Goal: Information Seeking & Learning: Learn about a topic

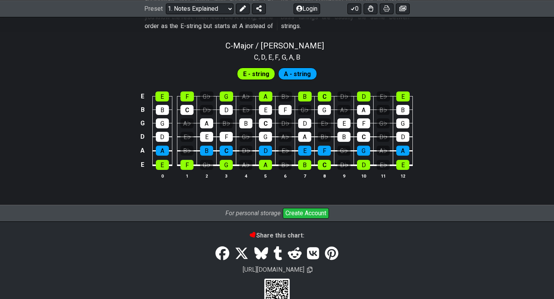
scroll to position [759, 0]
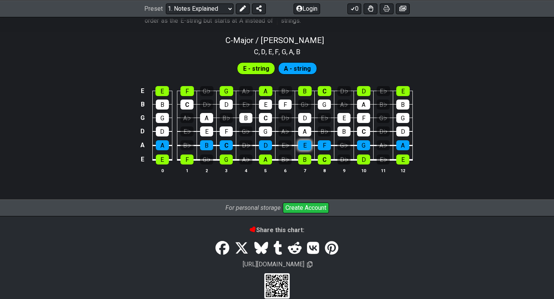
scroll to position [735, 0]
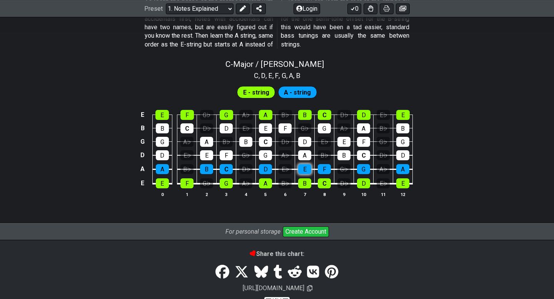
click at [306, 146] on tbody "E E F G♭ G A♭ A B♭ B C D♭ D E♭ E B B C D♭ D E♭ E F G♭ G A♭ A B♭ B G G A♭ A B♭ B…" at bounding box center [275, 147] width 275 height 90
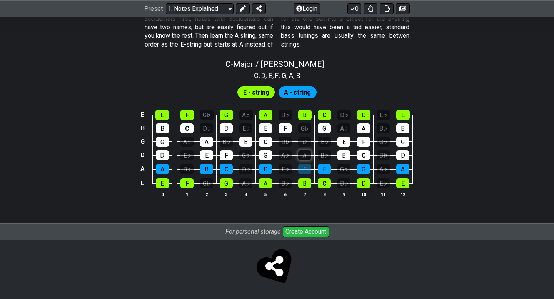
click at [306, 159] on div "A" at bounding box center [304, 155] width 13 height 10
click at [311, 167] on div "E" at bounding box center [304, 169] width 13 height 10
click at [306, 174] on div "E" at bounding box center [304, 169] width 13 height 10
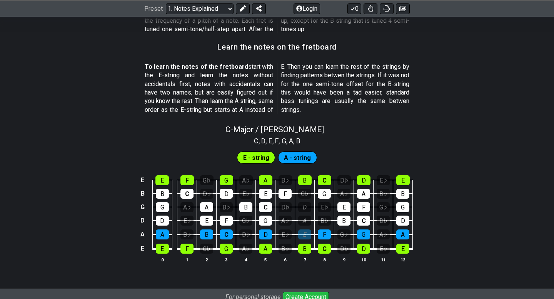
scroll to position [669, 0]
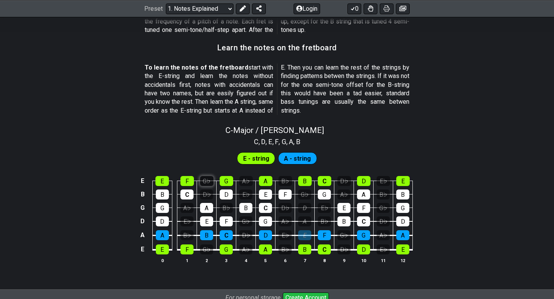
click at [205, 182] on div "G♭" at bounding box center [206, 181] width 13 height 10
click at [205, 195] on div "D♭" at bounding box center [206, 195] width 13 height 10
click at [207, 181] on div "G♭" at bounding box center [206, 181] width 13 height 10
click at [207, 190] on div "D♭" at bounding box center [206, 195] width 13 height 10
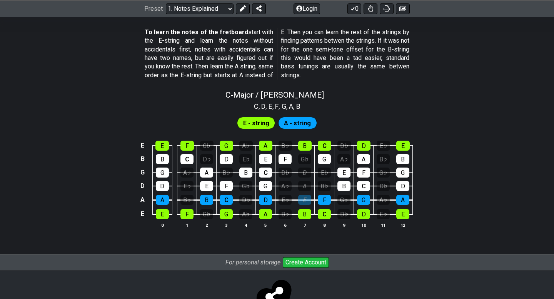
scroll to position [735, 0]
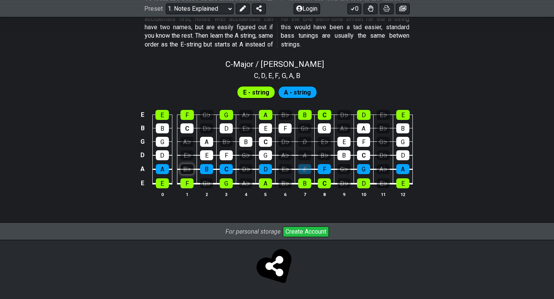
click at [186, 169] on div "B♭" at bounding box center [186, 169] width 13 height 10
click at [205, 179] on div "G♭" at bounding box center [206, 184] width 13 height 10
click at [209, 185] on div "G♭" at bounding box center [206, 184] width 13 height 10
click at [187, 185] on div "F" at bounding box center [186, 184] width 13 height 10
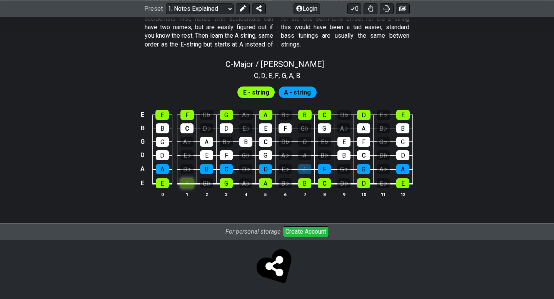
click at [187, 185] on div "F" at bounding box center [186, 184] width 13 height 10
click at [187, 184] on div "F" at bounding box center [186, 184] width 13 height 10
click at [267, 91] on span "E - string" at bounding box center [256, 92] width 26 height 11
click at [296, 92] on span "A - string" at bounding box center [297, 92] width 27 height 11
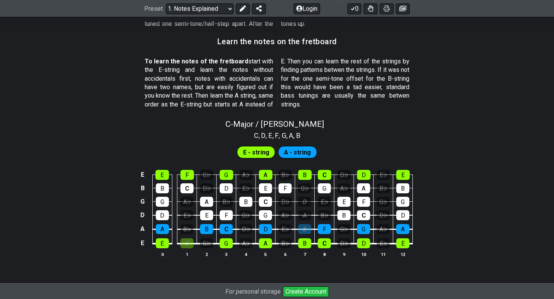
scroll to position [678, 0]
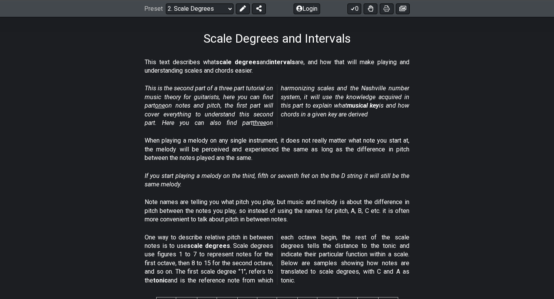
scroll to position [114, 0]
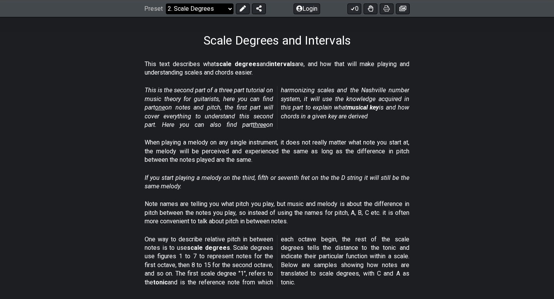
click at [223, 10] on select "Welcome to #fretflip! Initial Preset Custom Preset Minor Pentatonic Major Penta…" at bounding box center [200, 8] width 68 height 11
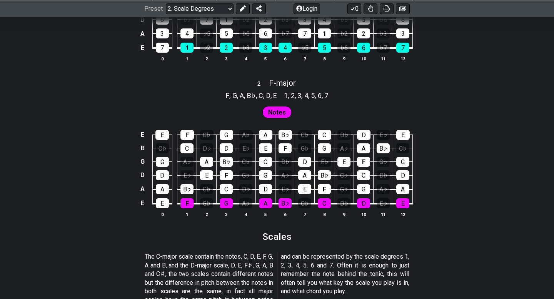
scroll to position [616, 0]
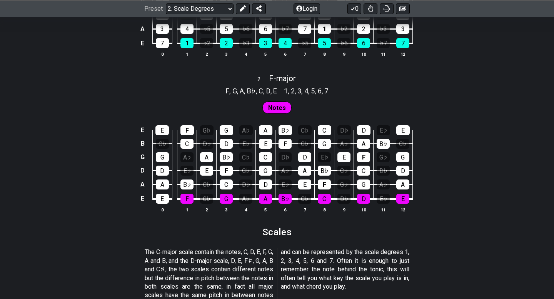
click at [233, 187] on td "G" at bounding box center [227, 192] width 20 height 15
click at [227, 185] on div "C" at bounding box center [226, 185] width 13 height 10
click at [229, 185] on div "C" at bounding box center [226, 185] width 13 height 10
click at [257, 187] on td "A" at bounding box center [266, 192] width 20 height 15
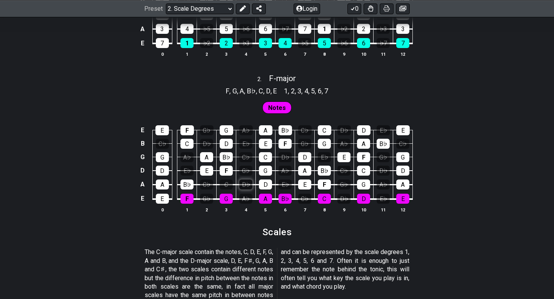
click at [249, 185] on div "D♭" at bounding box center [245, 185] width 13 height 10
click at [244, 187] on div "D♭" at bounding box center [245, 185] width 13 height 10
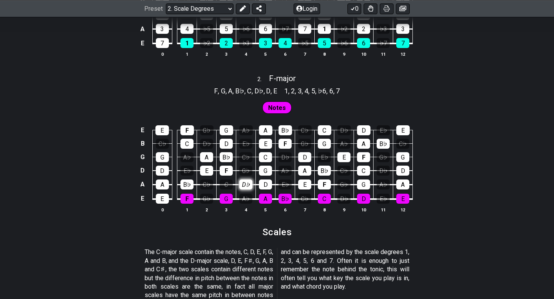
click at [244, 187] on div "D♭" at bounding box center [245, 185] width 13 height 10
click at [226, 187] on div "C" at bounding box center [226, 185] width 13 height 10
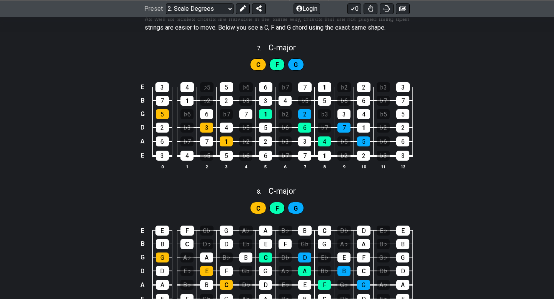
scroll to position [2020, 0]
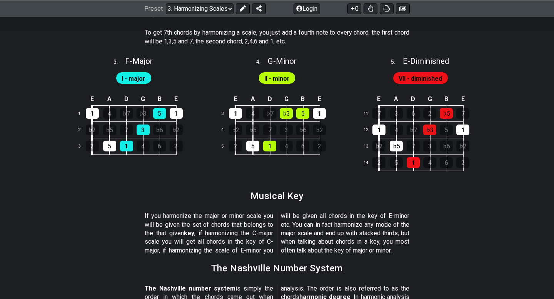
scroll to position [749, 0]
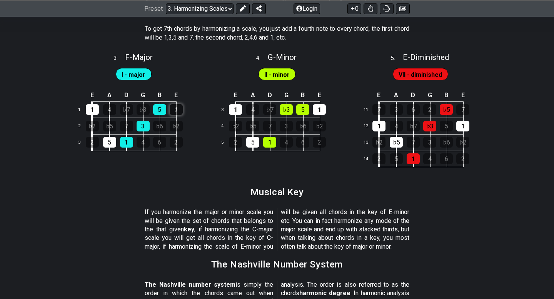
click at [172, 109] on div "1" at bounding box center [176, 109] width 13 height 11
click at [171, 102] on td "5" at bounding box center [168, 110] width 17 height 17
click at [172, 107] on div "1" at bounding box center [176, 109] width 13 height 11
click at [172, 118] on td "♭6" at bounding box center [168, 126] width 17 height 17
click at [173, 122] on div "♭2" at bounding box center [176, 126] width 13 height 11
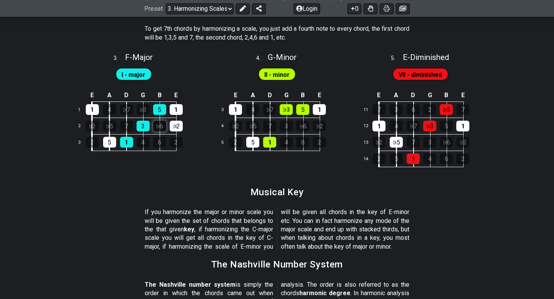
click at [162, 124] on div "♭6" at bounding box center [159, 126] width 13 height 11
click at [162, 137] on div "6" at bounding box center [159, 142] width 13 height 11
click at [175, 139] on div "2" at bounding box center [176, 142] width 13 height 11
click at [135, 144] on td "1" at bounding box center [135, 143] width 17 height 17
click at [145, 143] on div "4" at bounding box center [143, 142] width 13 height 11
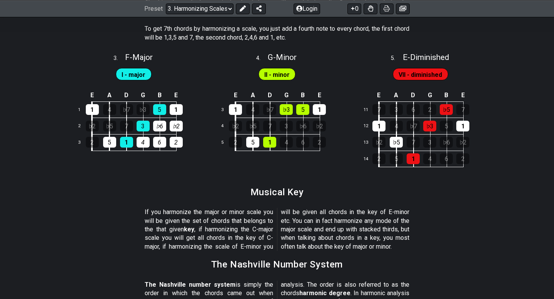
click at [129, 131] on td "7" at bounding box center [135, 126] width 17 height 17
click at [126, 129] on div "7" at bounding box center [126, 126] width 13 height 11
click at [115, 127] on div "♭5" at bounding box center [109, 126] width 13 height 11
click at [101, 128] on td "♭2" at bounding box center [101, 126] width 18 height 17
click at [135, 85] on div "E A D G B E 1 1 4 ♭7 ♭3 5 1 2 ♭2 ♭5 7 3 ♭6 ♭2 3 2 5 1 4 6 2" at bounding box center [133, 125] width 139 height 87
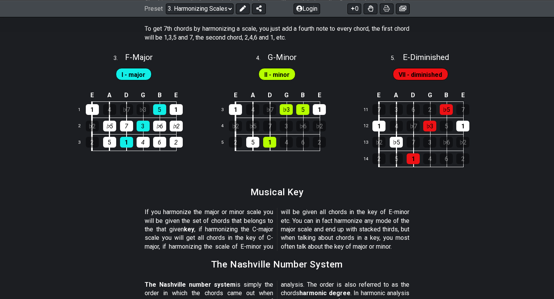
click at [135, 75] on span "I - major" at bounding box center [134, 74] width 24 height 11
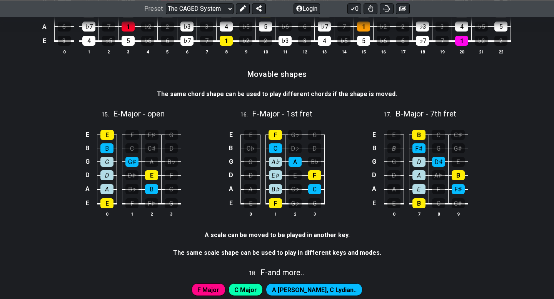
scroll to position [1881, 0]
